Goal: Task Accomplishment & Management: Manage account settings

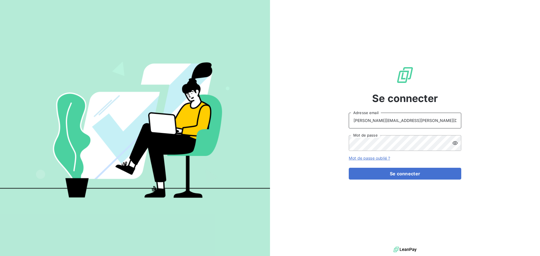
click at [430, 121] on input "[PERSON_NAME][EMAIL_ADDRESS][PERSON_NAME][DOMAIN_NAME]" at bounding box center [404, 121] width 112 height 16
type input "[EMAIL_ADDRESS][PERSON_NAME][DOMAIN_NAME]"
click at [386, 174] on button "Se connecter" at bounding box center [404, 174] width 112 height 12
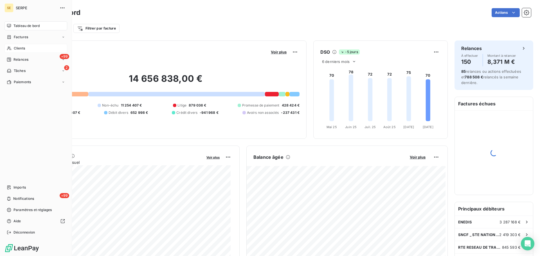
click at [17, 47] on span "Clients" at bounding box center [19, 48] width 11 height 5
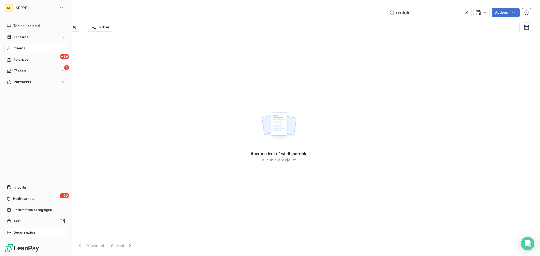
type input "rentok"
click at [24, 235] on span "Déconnexion" at bounding box center [24, 232] width 22 height 5
